Goal: Navigation & Orientation: Find specific page/section

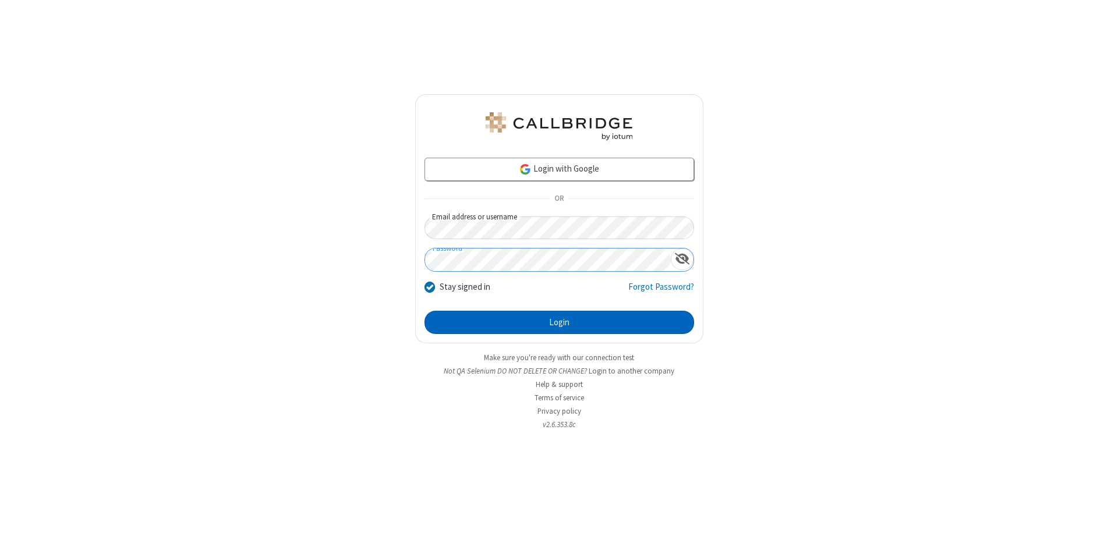
click at [559, 323] on button "Login" at bounding box center [560, 322] width 270 height 23
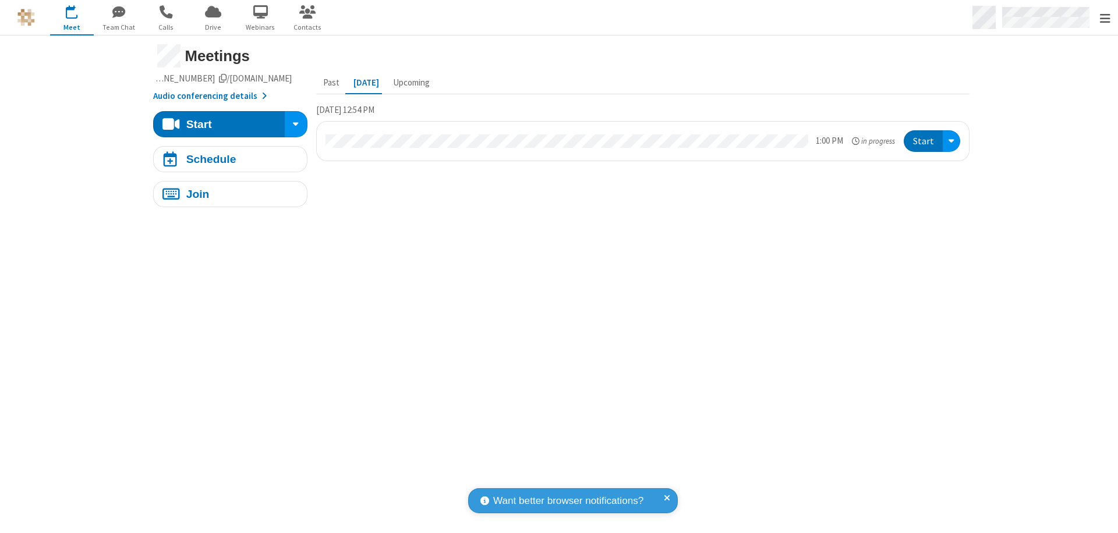
click at [1105, 18] on span "Open menu" at bounding box center [1105, 19] width 10 height 12
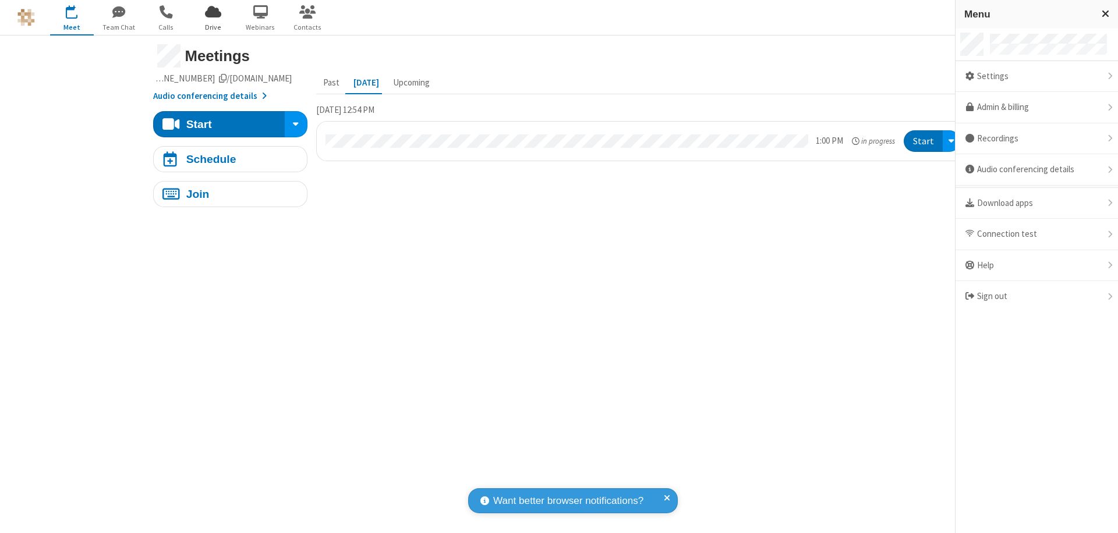
click at [213, 27] on span "Drive" at bounding box center [214, 27] width 44 height 10
